Goal: Contribute content

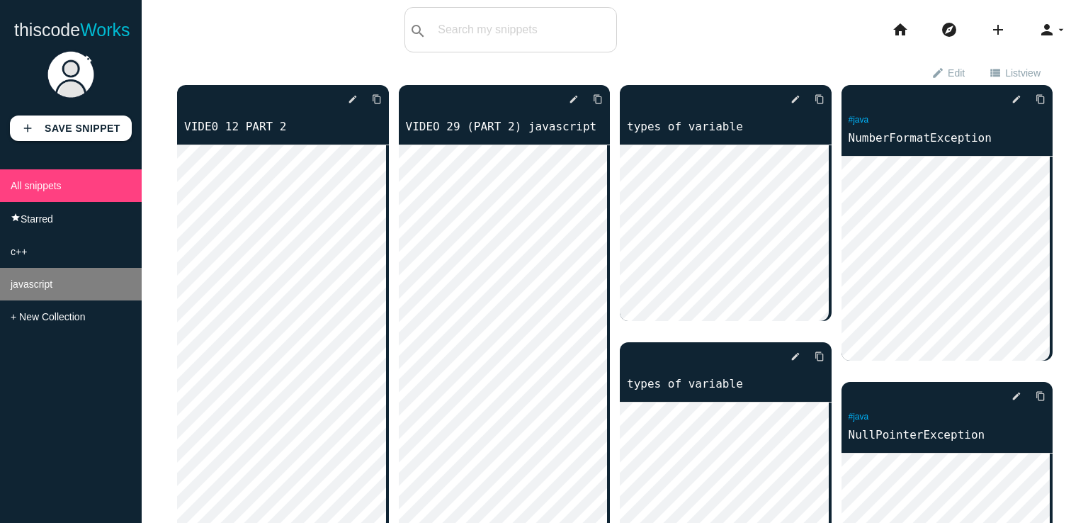
click at [35, 276] on li "javascript" at bounding box center [71, 284] width 142 height 33
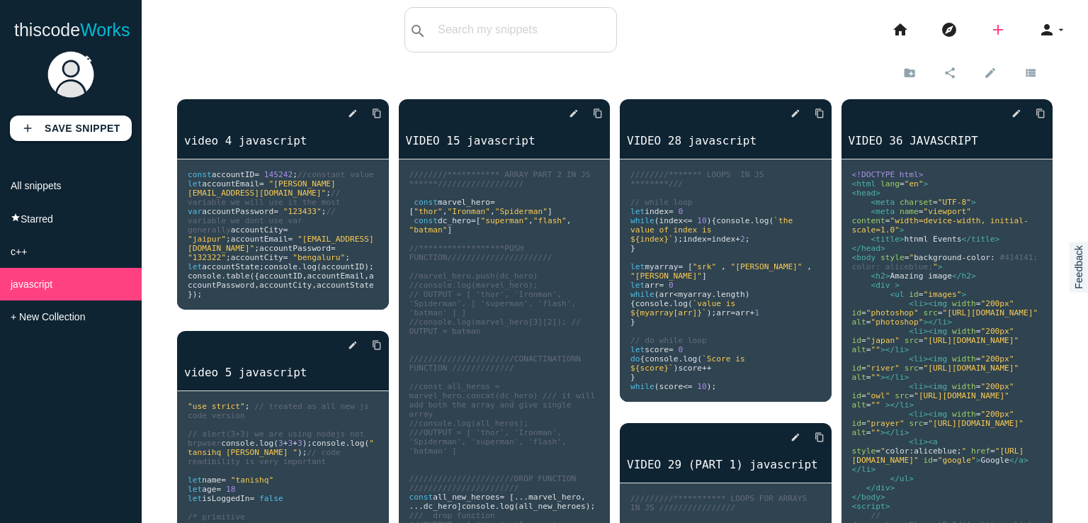
click at [991, 29] on icon "add" at bounding box center [998, 29] width 17 height 45
click at [1007, 30] on link "code Snippet" at bounding box center [1028, 24] width 99 height 35
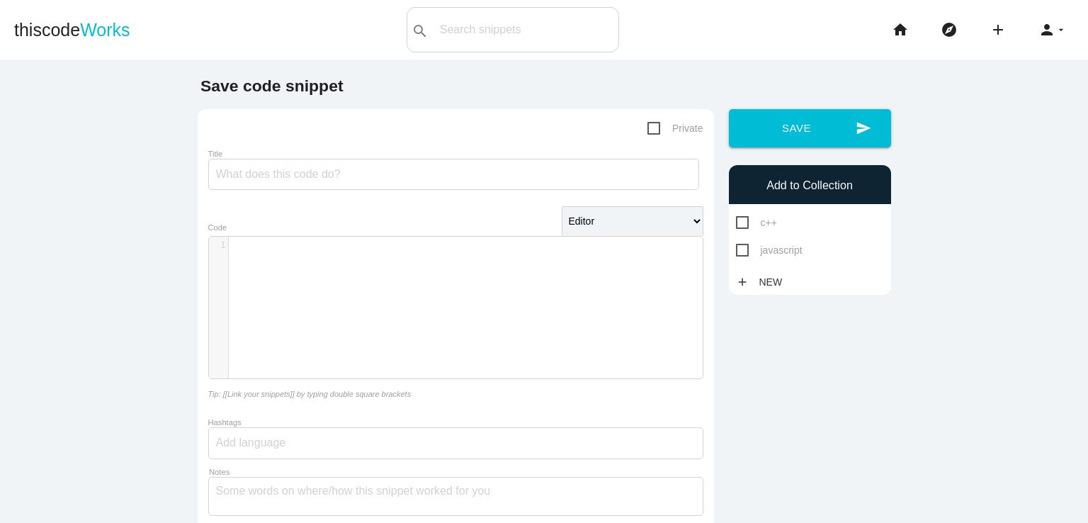
scroll to position [4, 0]
click at [343, 263] on div "​ x 1 ​" at bounding box center [466, 318] width 515 height 163
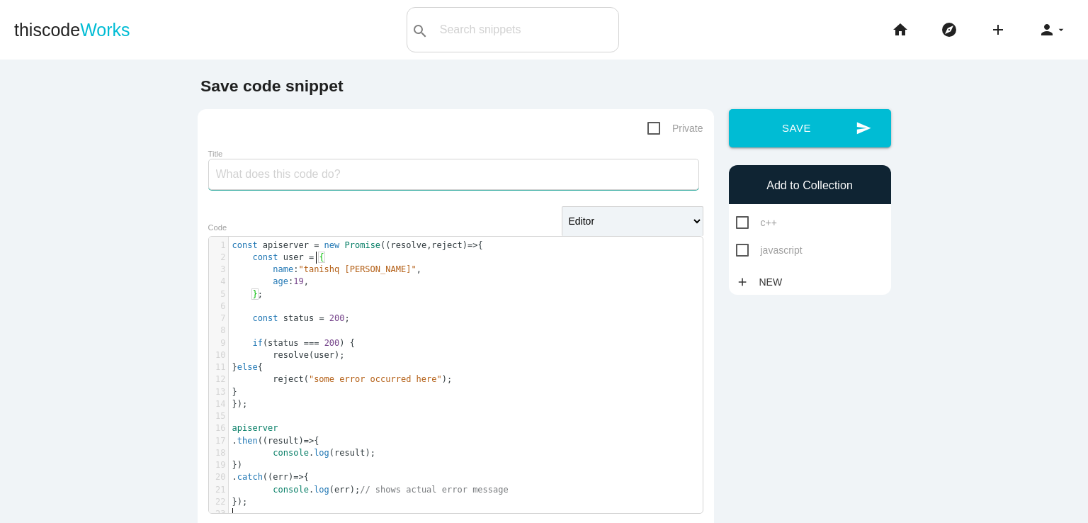
click at [321, 186] on input "Title" at bounding box center [453, 174] width 491 height 31
type input "PROMISES"
click at [737, 252] on span "javascript" at bounding box center [769, 251] width 67 height 18
click at [737, 251] on input "javascript" at bounding box center [740, 246] width 9 height 9
checkbox input "true"
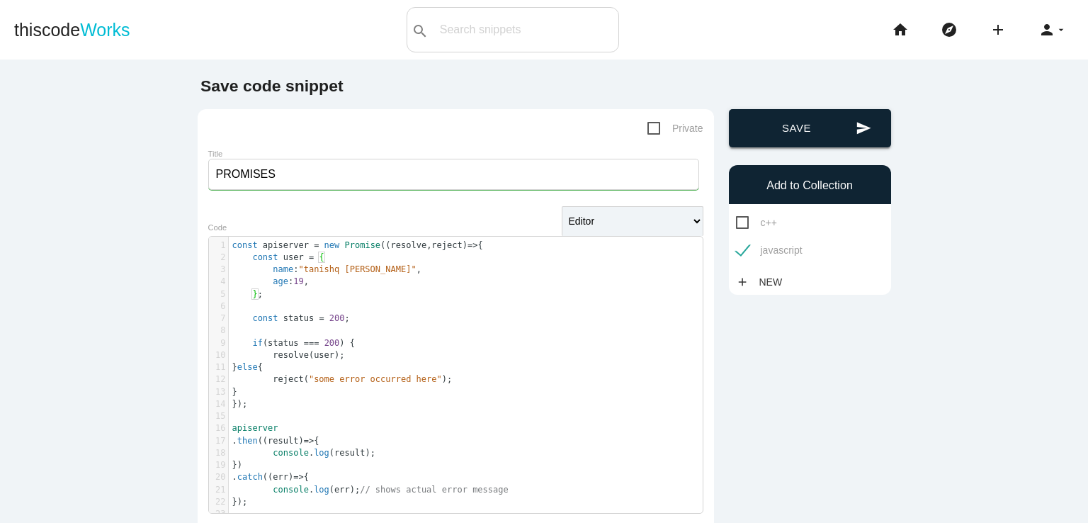
click at [859, 125] on icon "send" at bounding box center [864, 128] width 16 height 38
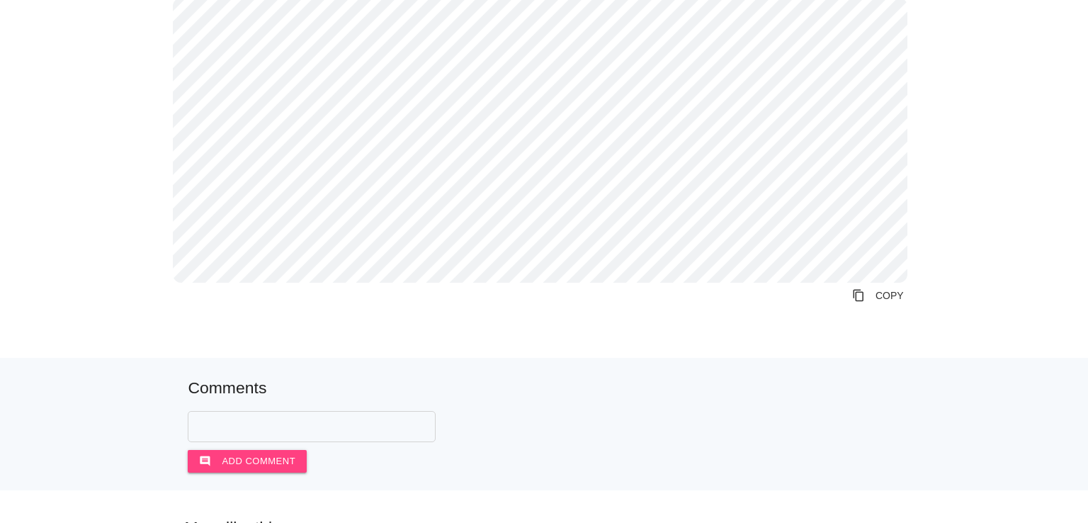
scroll to position [227, 0]
